Goal: Task Accomplishment & Management: Use online tool/utility

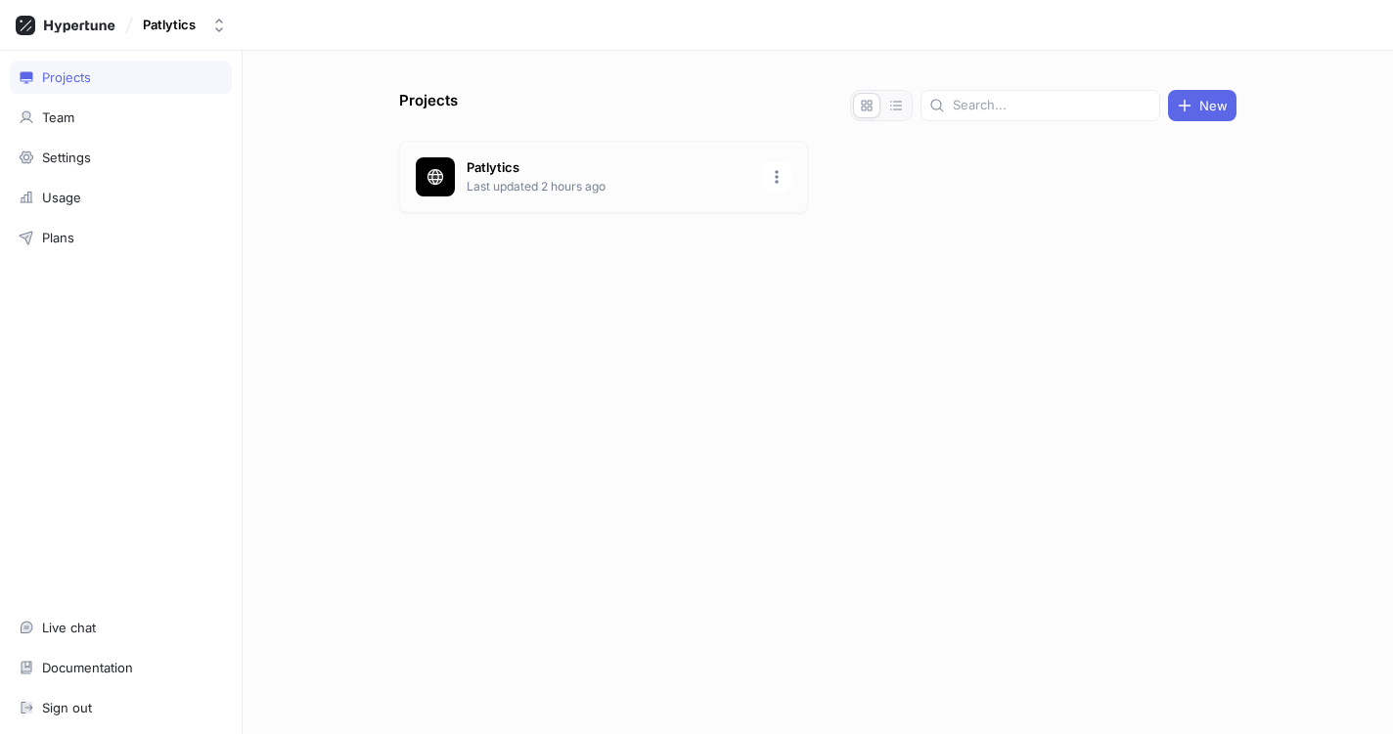
click at [573, 199] on div "Patlytics Last updated 2 hours ago" at bounding box center [603, 177] width 409 height 72
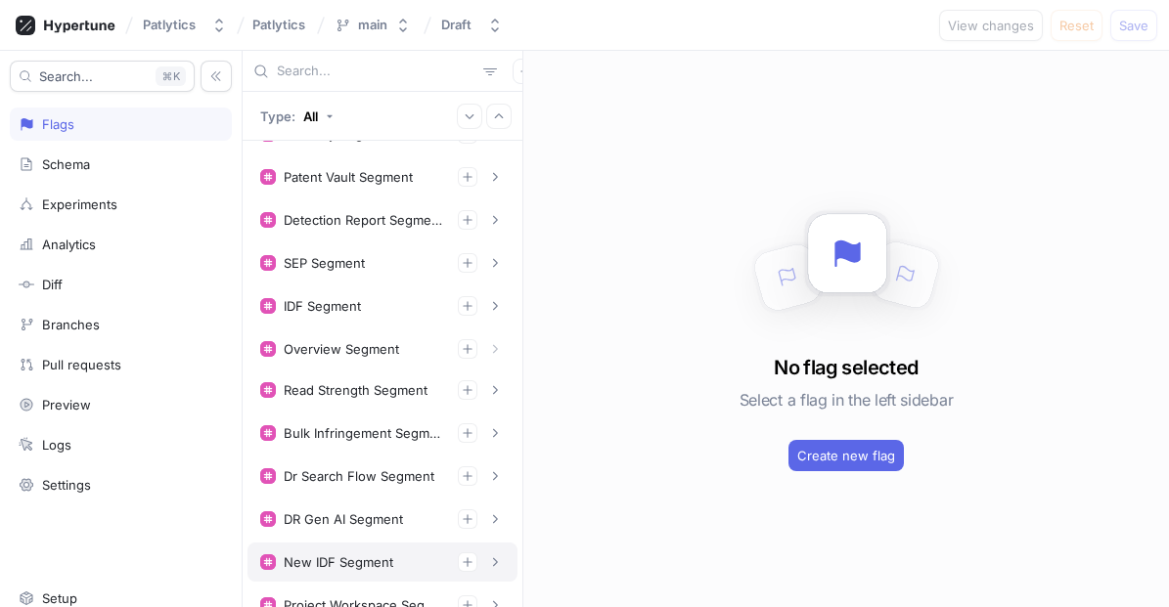
scroll to position [215, 0]
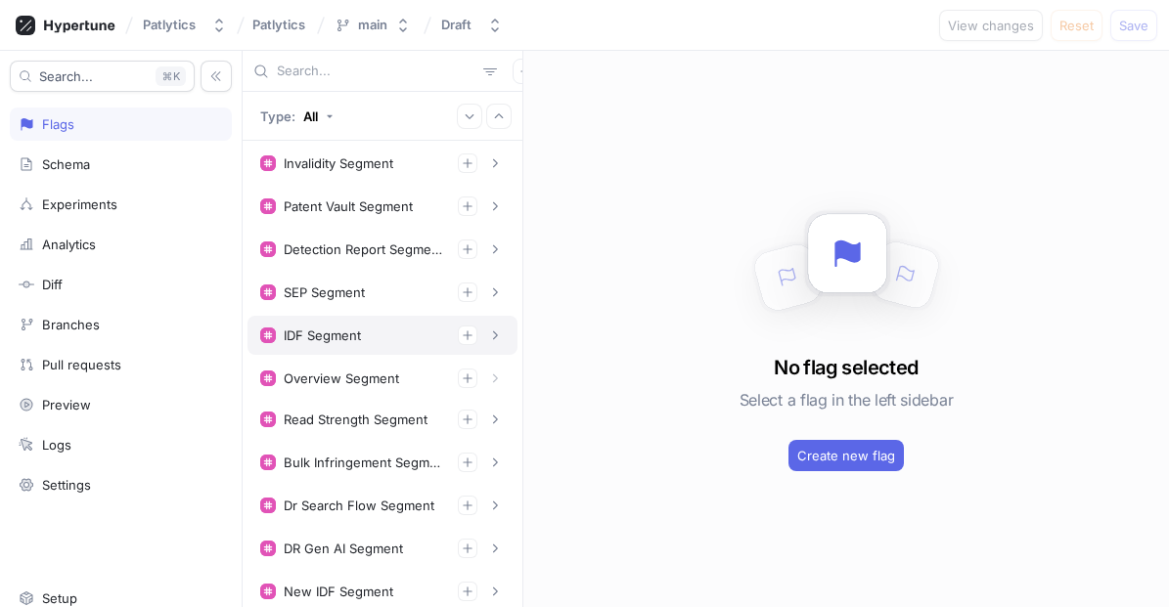
click at [365, 334] on div "IDF Segment" at bounding box center [382, 336] width 245 height 20
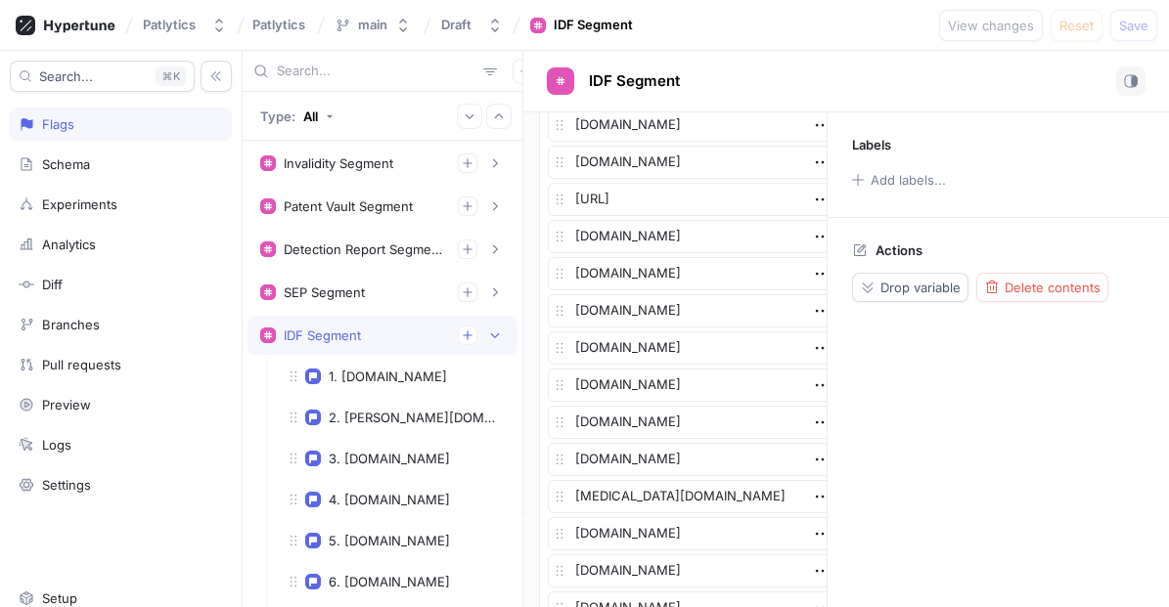
scroll to position [1695, 0]
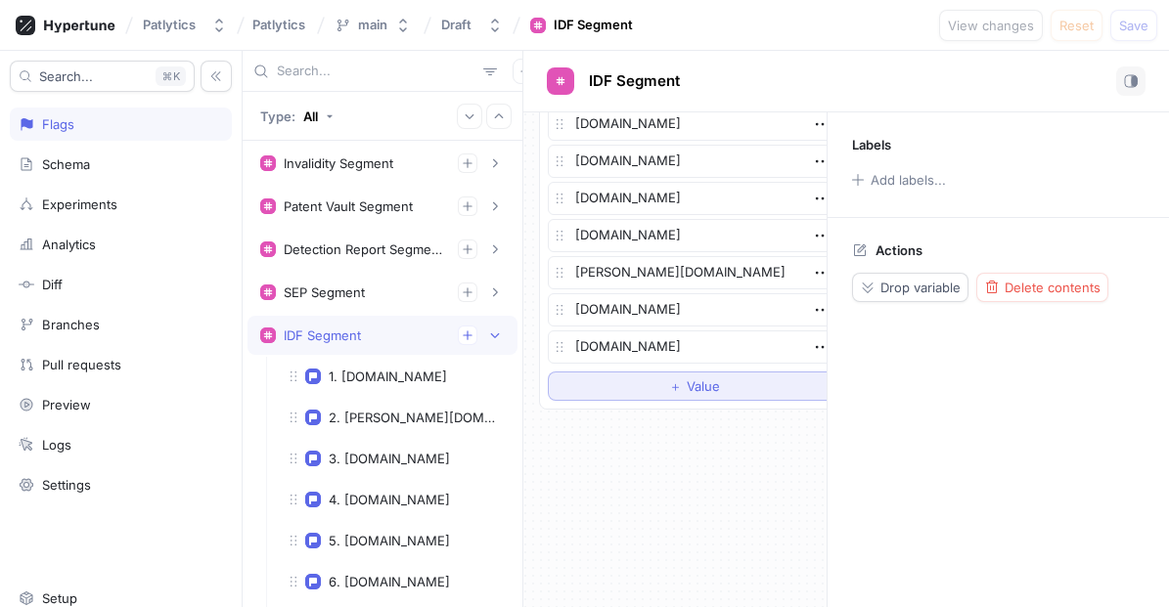
click at [703, 397] on button "＋ Value" at bounding box center [694, 386] width 293 height 29
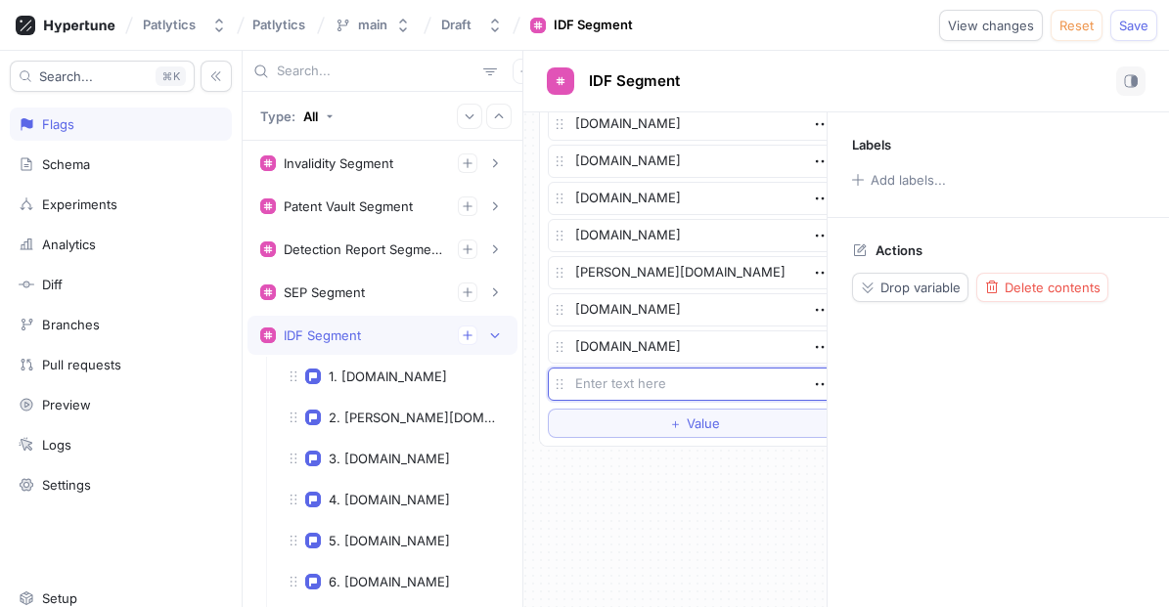
type textarea "x"
type textarea "n"
type textarea "x"
type textarea "ne"
type textarea "x"
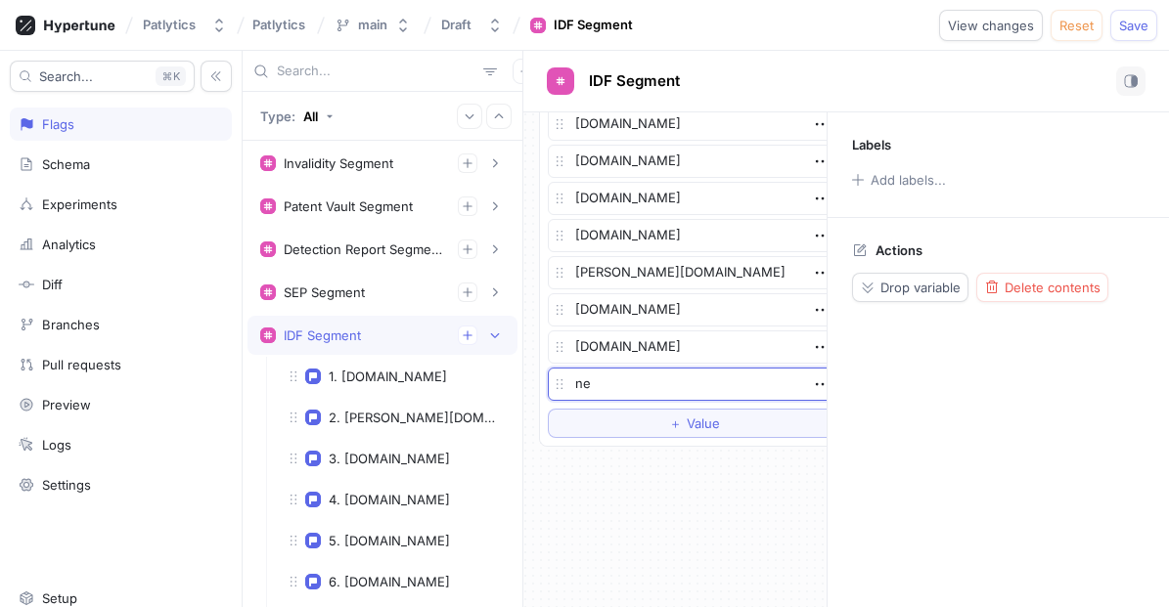
type textarea "net"
type textarea "x"
type textarea "netap"
type textarea "x"
type textarea "netapp"
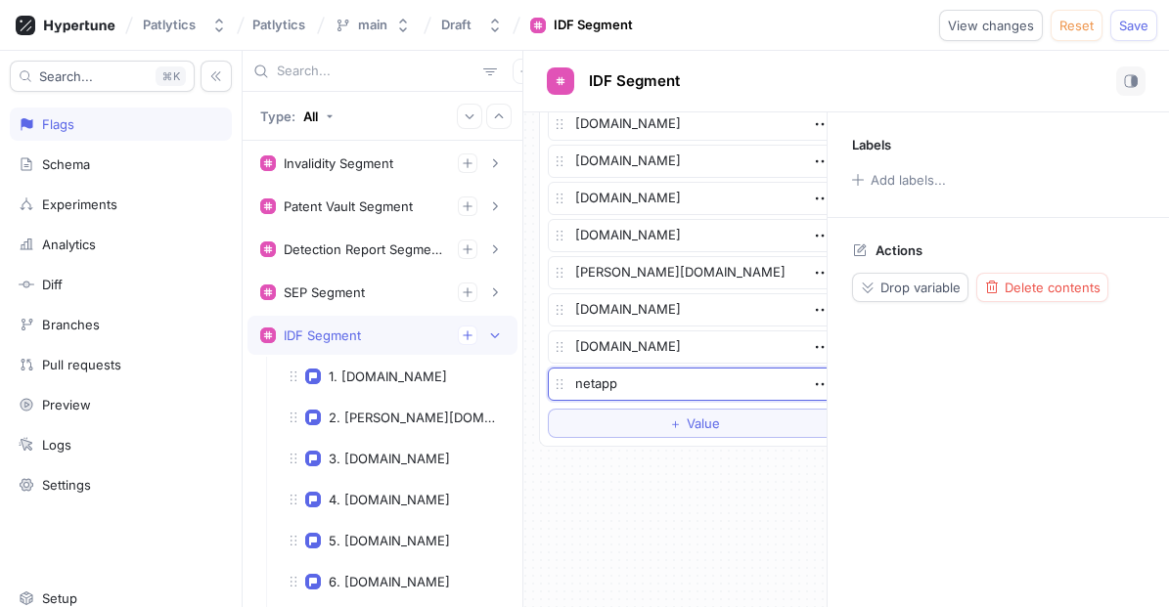
type textarea "x"
type textarea "[DOMAIN_NAME]"
type textarea "x"
type textarea "[DOMAIN_NAME]"
click at [1132, 27] on span "Save" at bounding box center [1133, 26] width 29 height 12
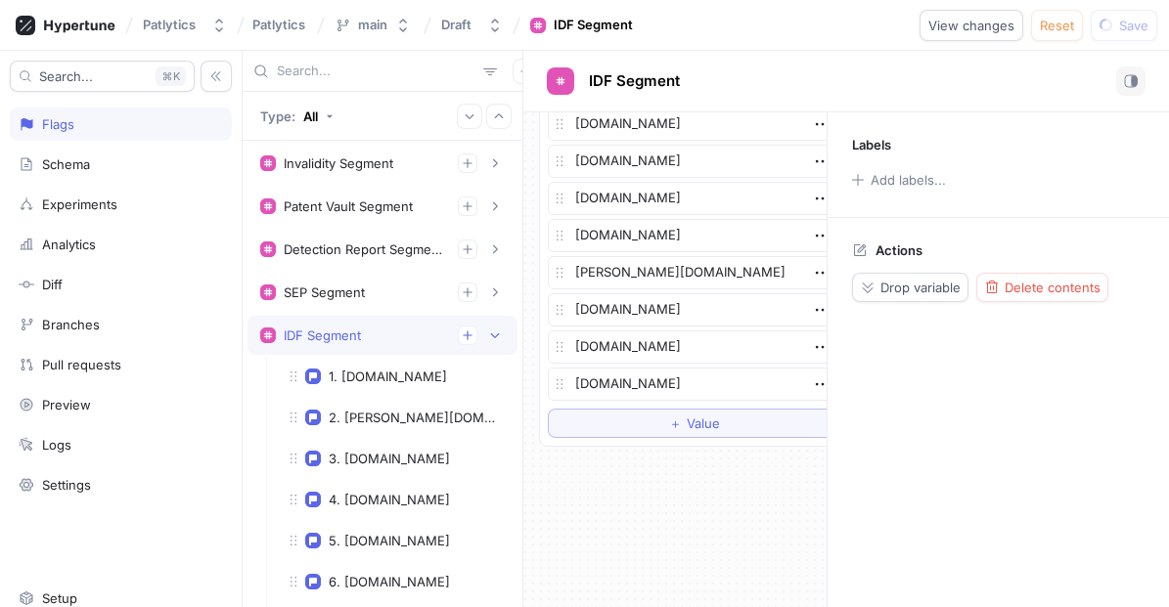
type textarea "x"
